Goal: Information Seeking & Learning: Check status

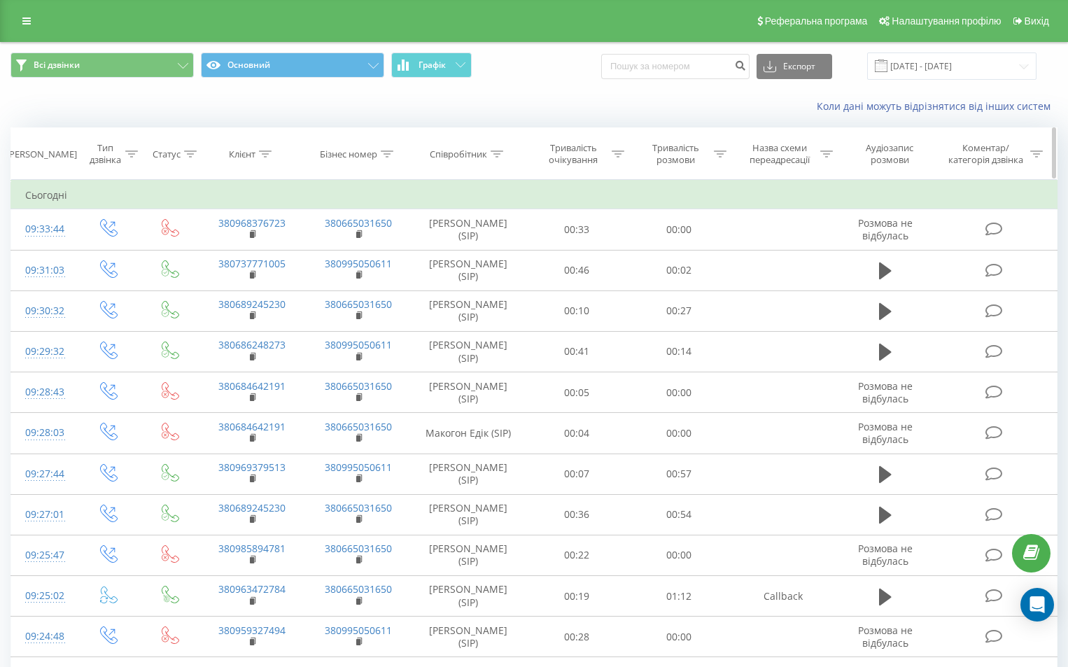
click at [268, 162] on th "Клієнт" at bounding box center [252, 154] width 106 height 52
click at [267, 155] on icon at bounding box center [265, 153] width 13 height 7
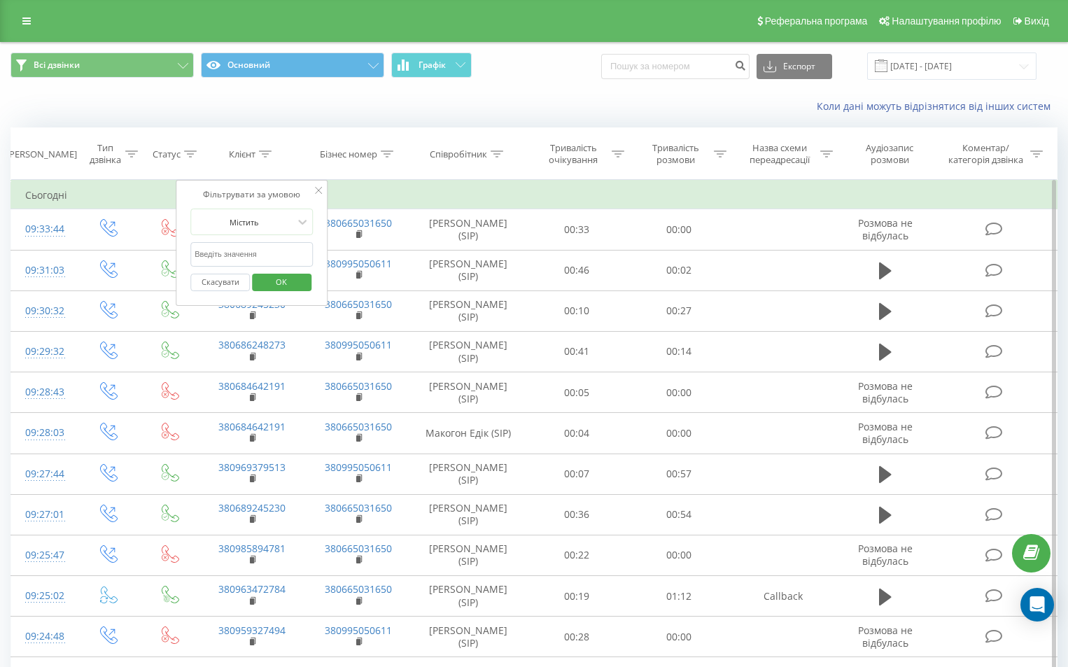
click at [264, 255] on input "text" at bounding box center [251, 254] width 123 height 24
paste input "0635316377"
type input "0635316377"
click at [288, 282] on span "OK" at bounding box center [281, 282] width 39 height 22
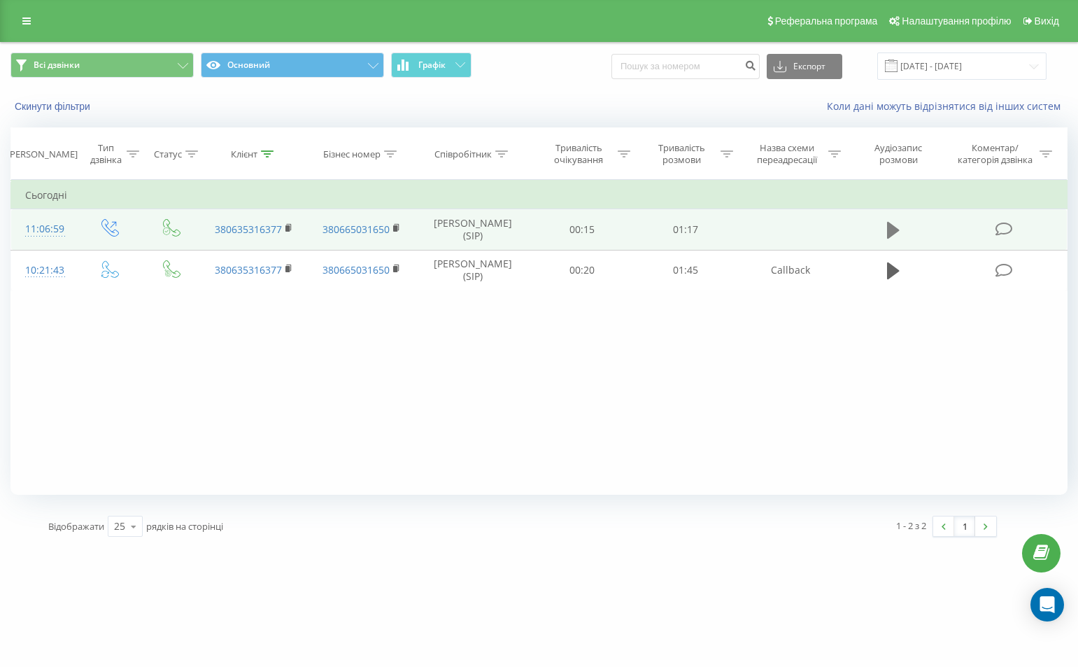
click at [898, 225] on icon at bounding box center [893, 230] width 13 height 20
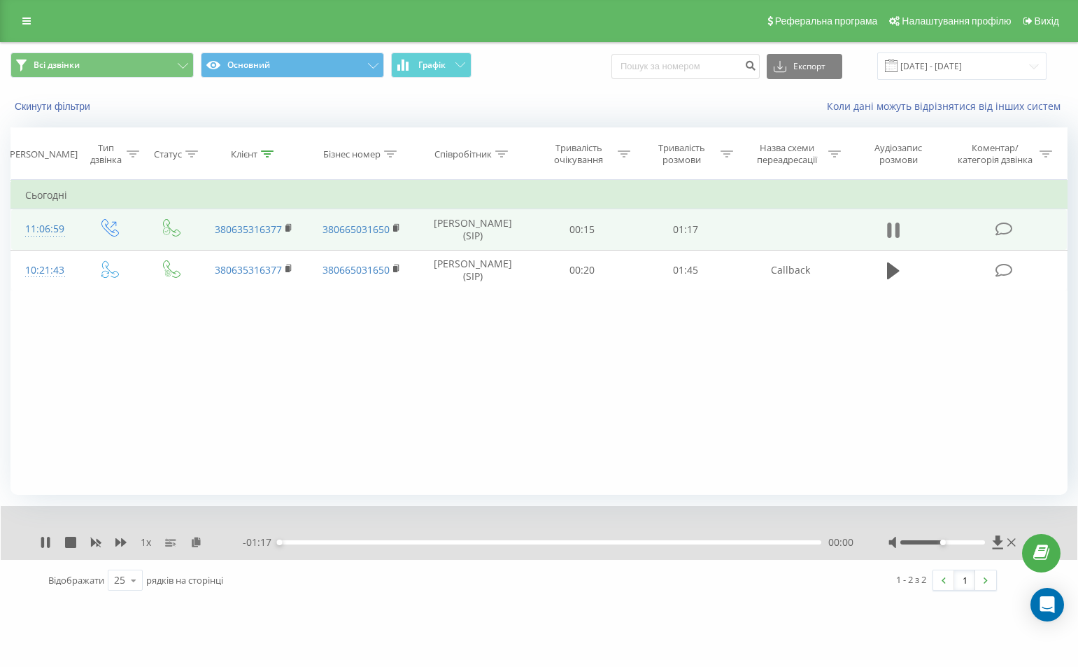
click at [896, 228] on icon at bounding box center [893, 230] width 13 height 20
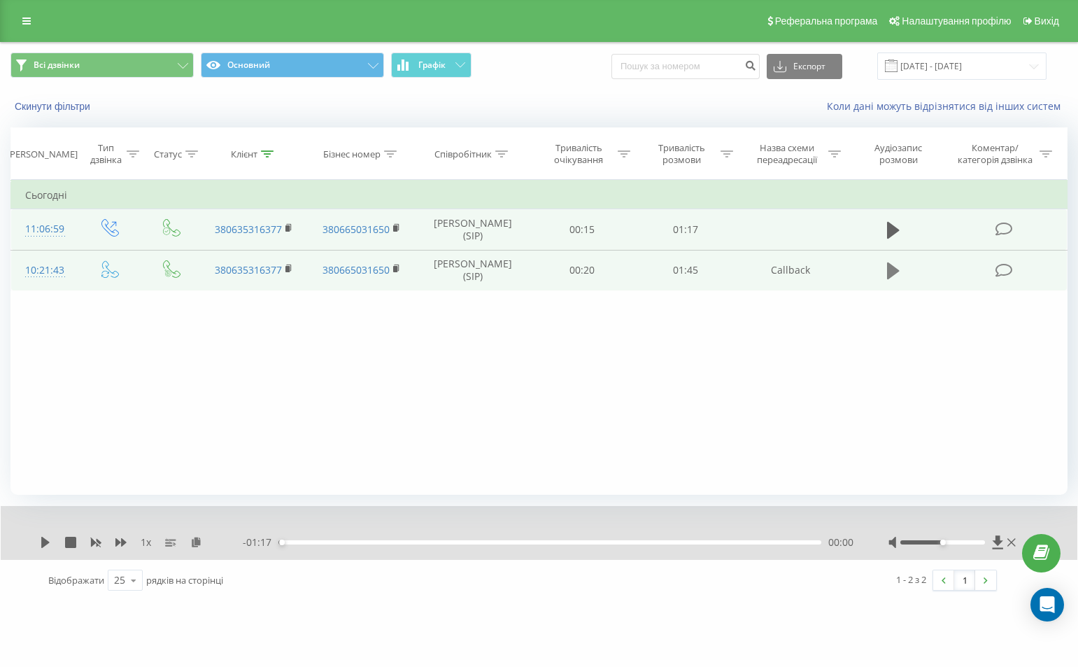
click at [892, 266] on icon at bounding box center [893, 270] width 13 height 17
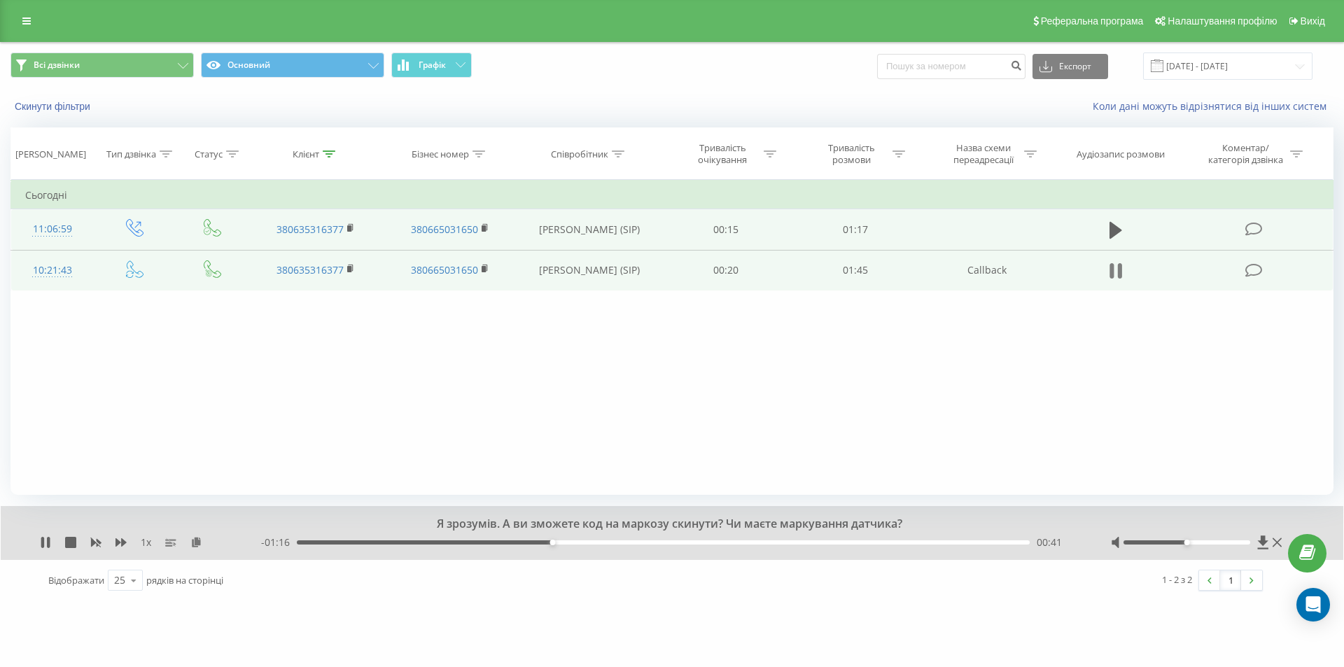
click at [1067, 279] on icon at bounding box center [1115, 271] width 13 height 20
